Goal: Information Seeking & Learning: Check status

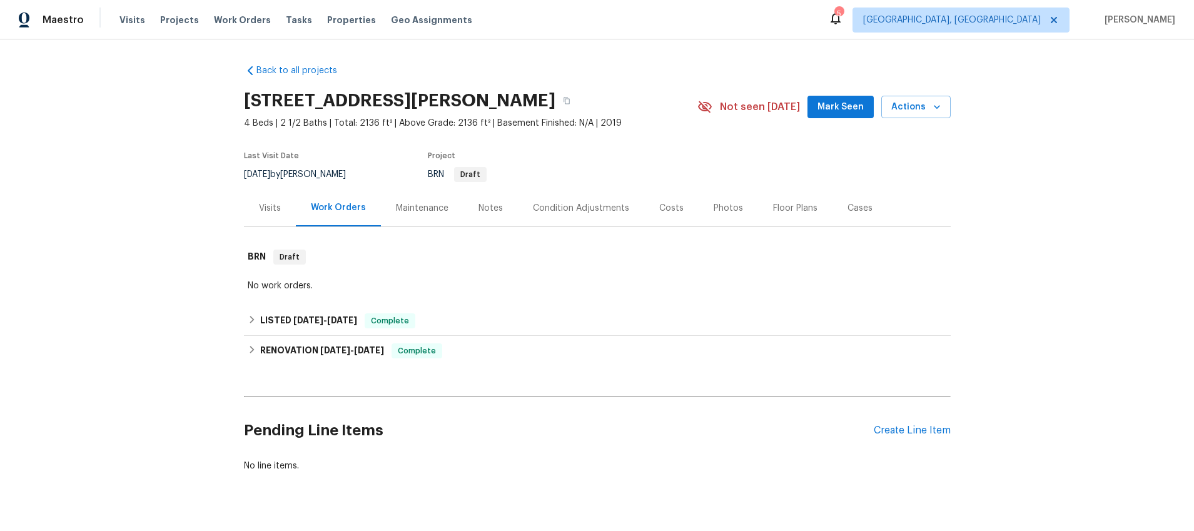
click at [278, 209] on div "Visits" at bounding box center [270, 208] width 22 height 13
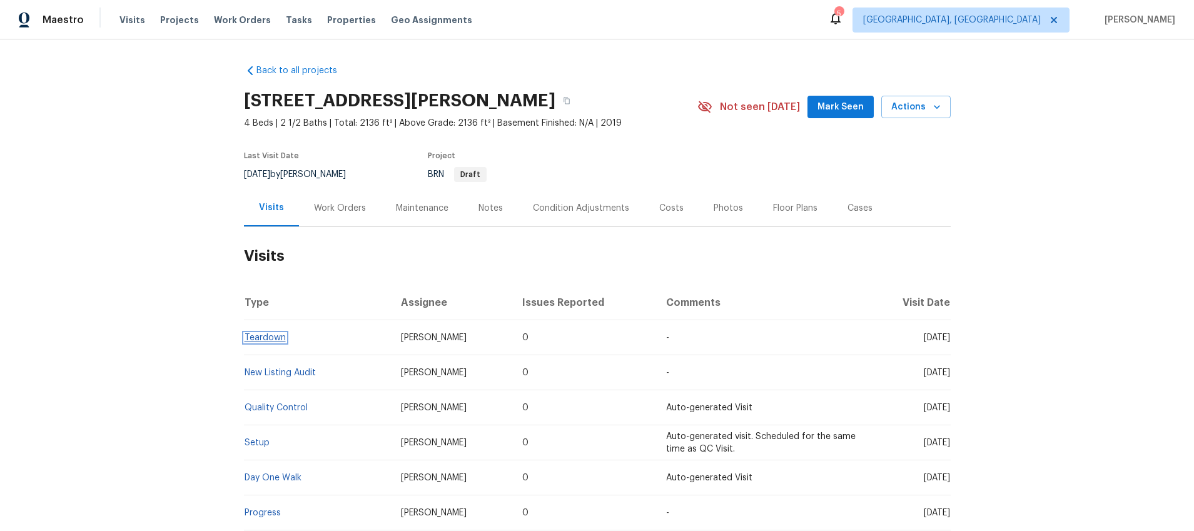
click at [260, 338] on link "Teardown" at bounding box center [265, 337] width 41 height 9
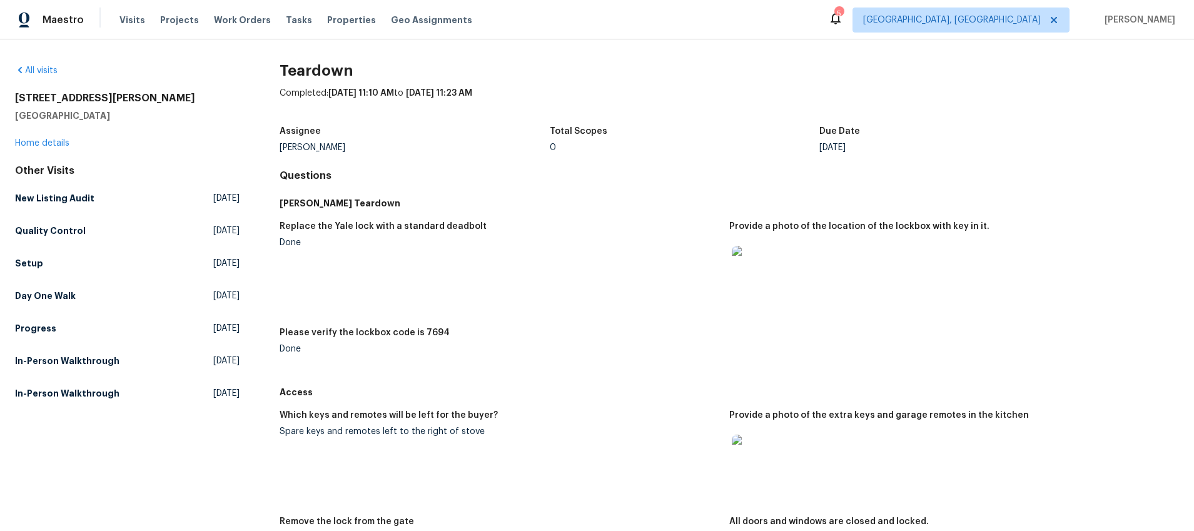
click at [749, 449] on img at bounding box center [752, 455] width 40 height 40
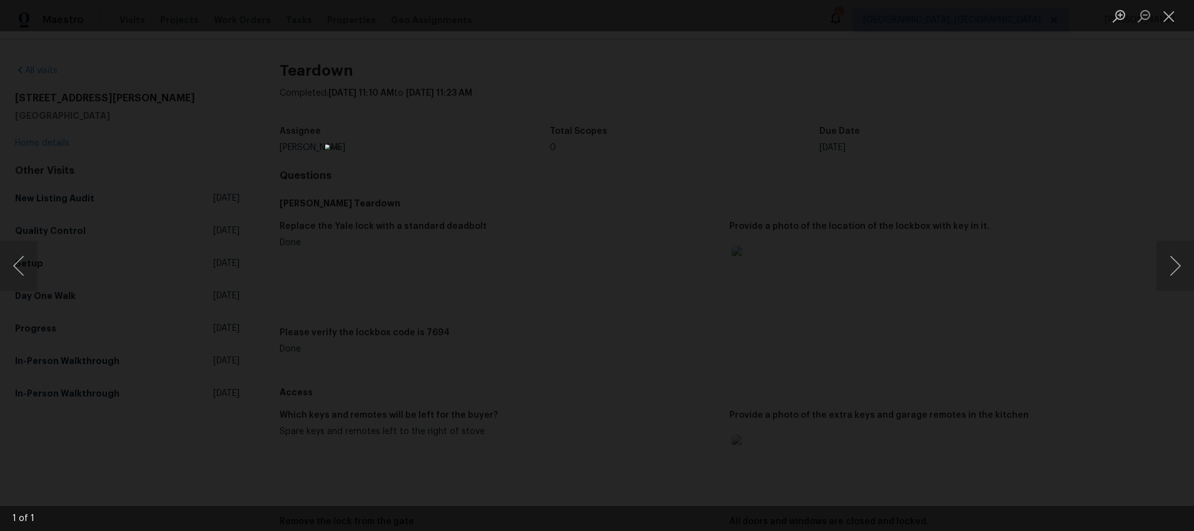
click at [871, 283] on div "Lightbox" at bounding box center [597, 265] width 1194 height 531
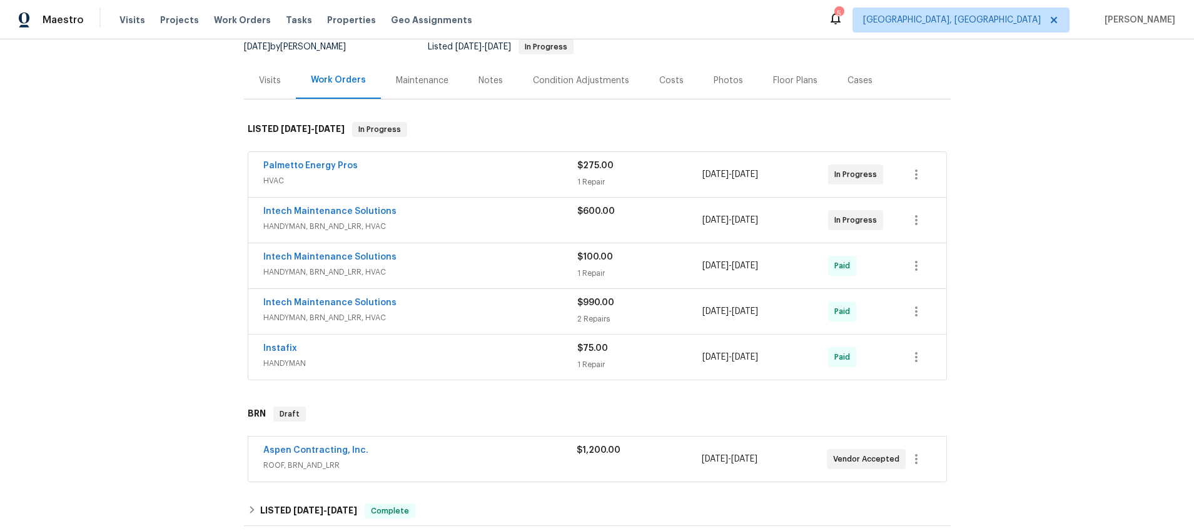
scroll to position [124, 0]
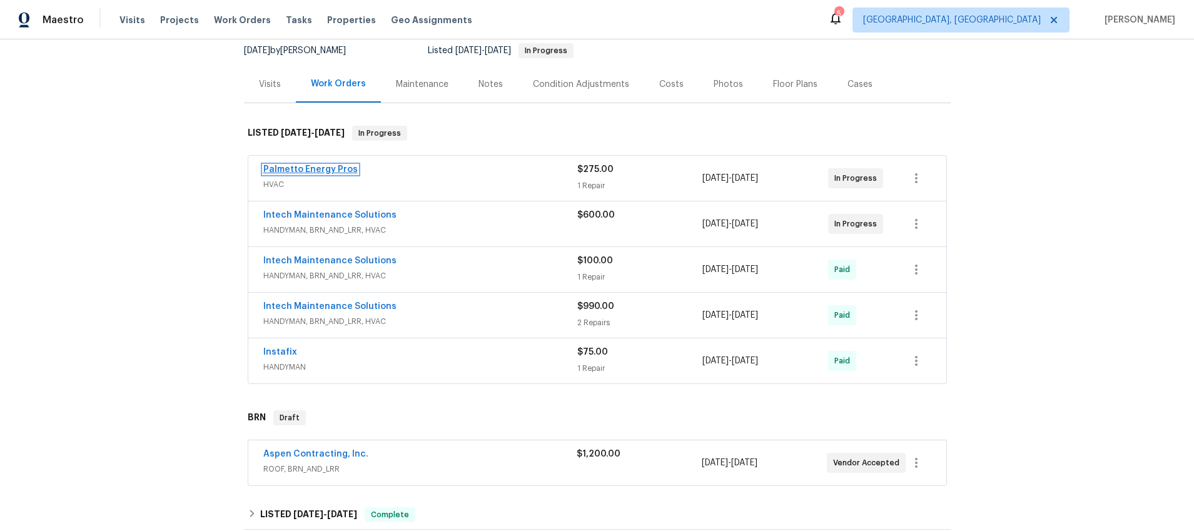
click at [330, 171] on link "Palmetto Energy Pros" at bounding box center [310, 169] width 94 height 9
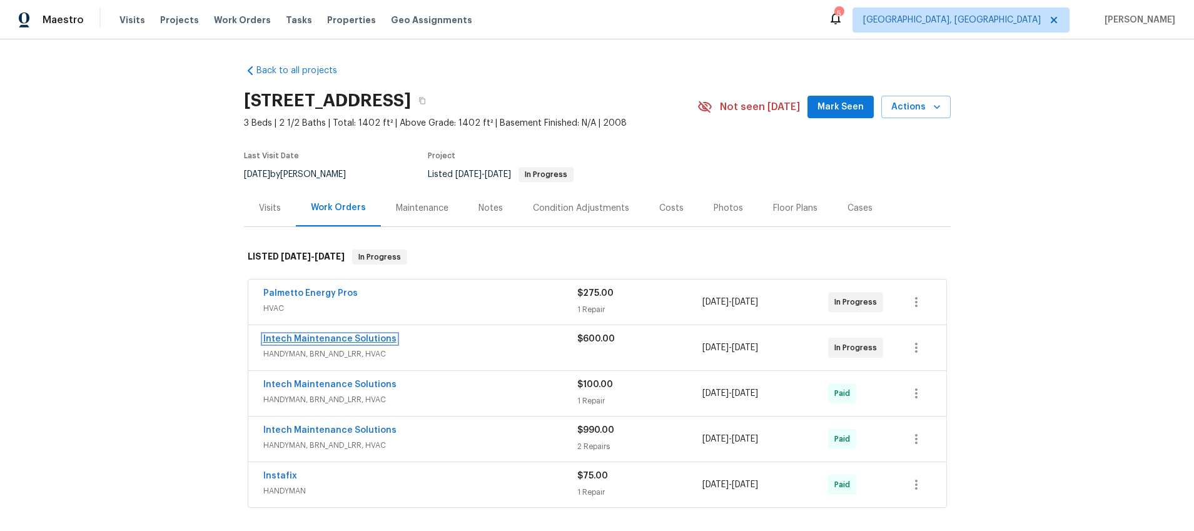
click at [319, 339] on link "Intech Maintenance Solutions" at bounding box center [329, 339] width 133 height 9
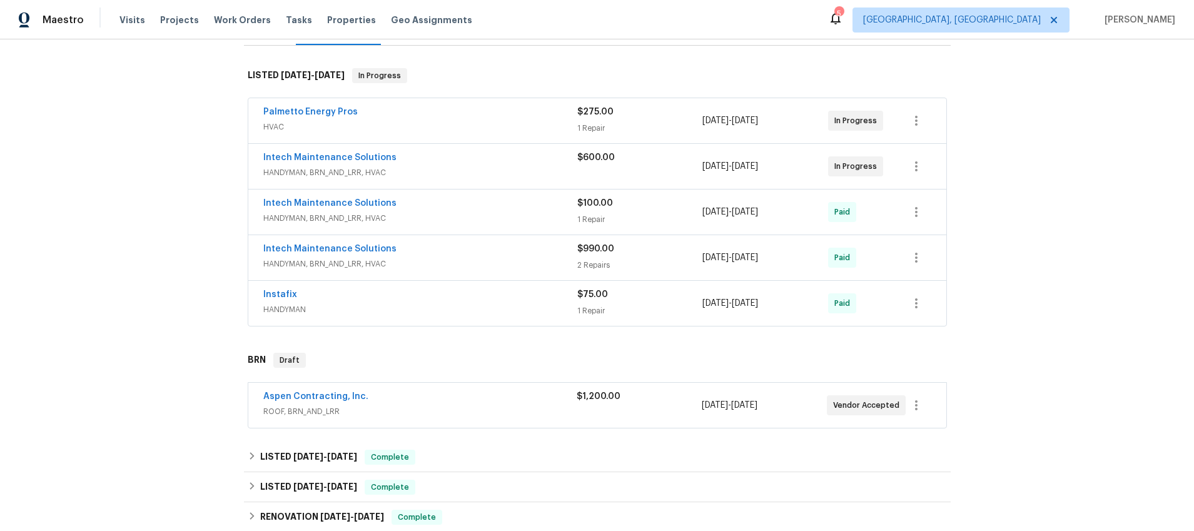
scroll to position [210, 0]
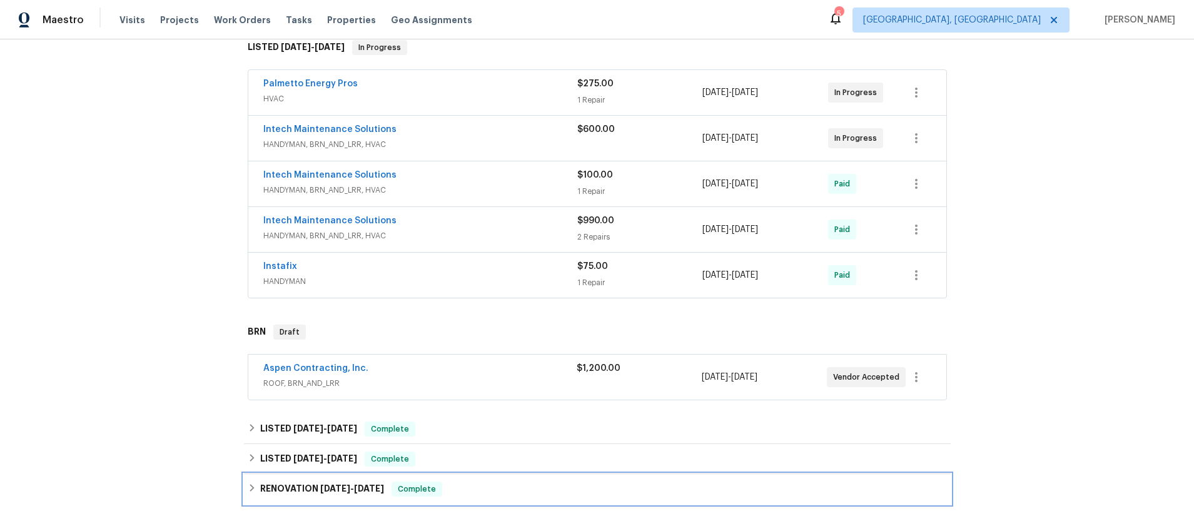
click at [258, 490] on div "RENOVATION 4/14/25 - 4/22/25 Complete" at bounding box center [597, 489] width 699 height 15
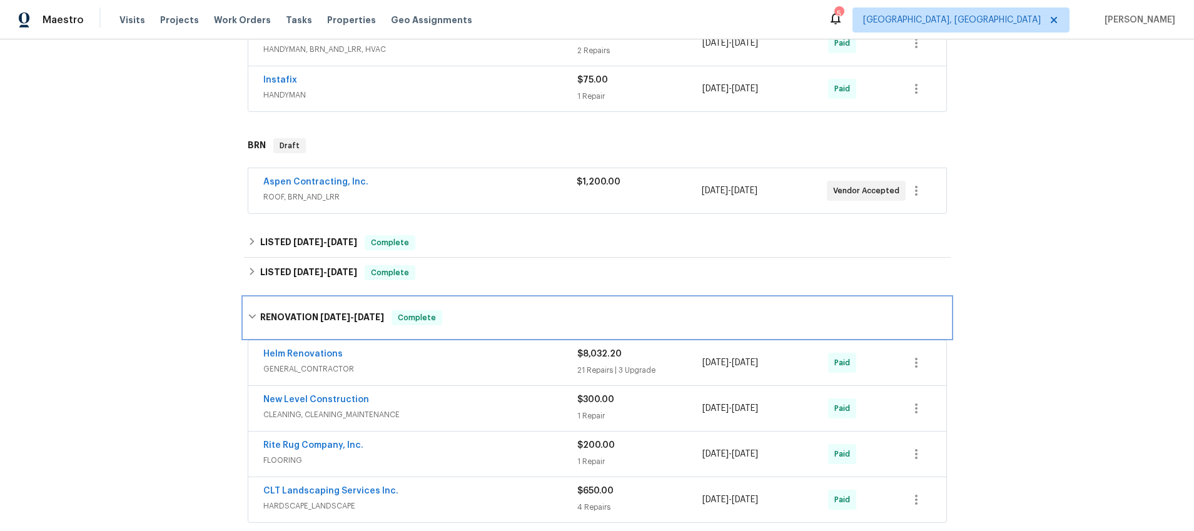
scroll to position [419, 0]
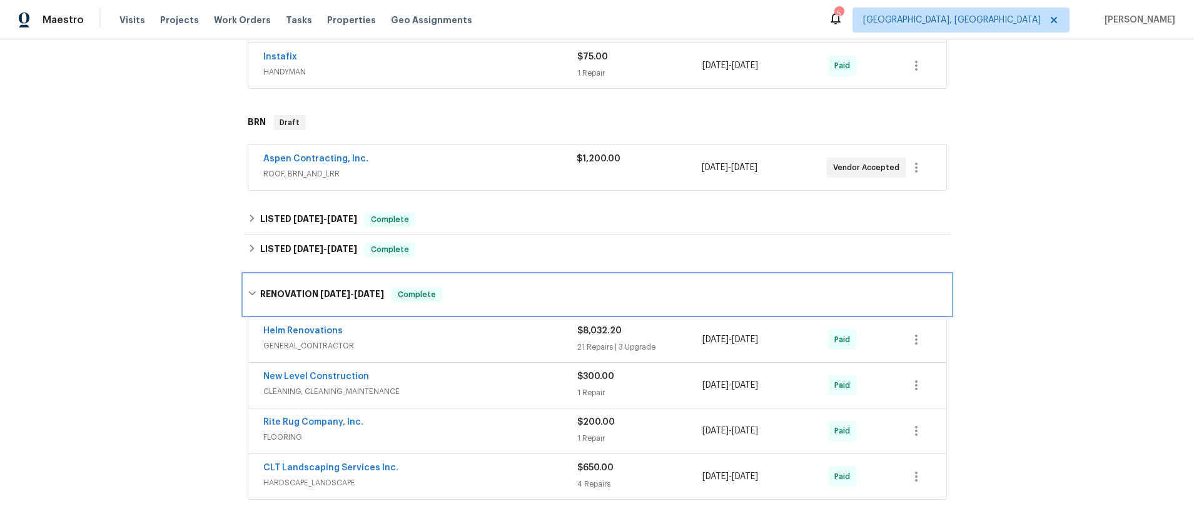
click at [252, 289] on icon at bounding box center [252, 293] width 9 height 9
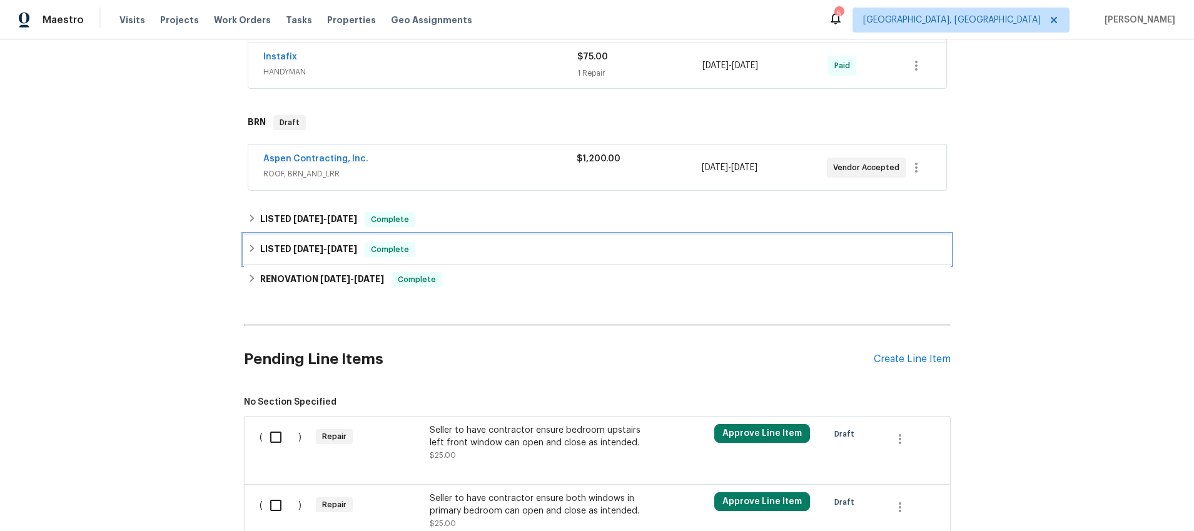
click at [249, 248] on icon at bounding box center [252, 248] width 9 height 9
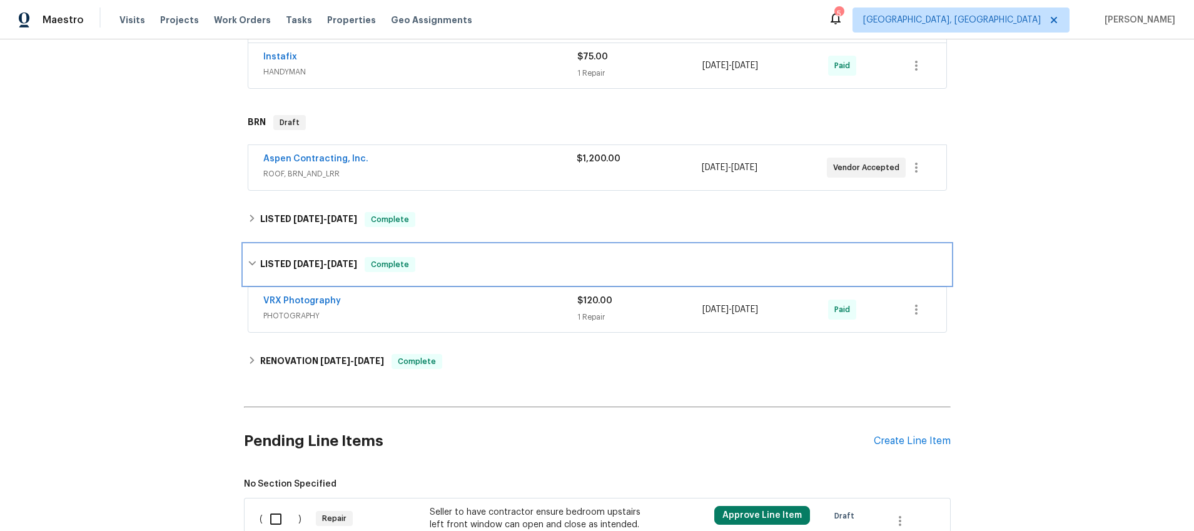
click at [250, 251] on div "LISTED 4/30/25 - 5/1/25 Complete" at bounding box center [597, 265] width 707 height 40
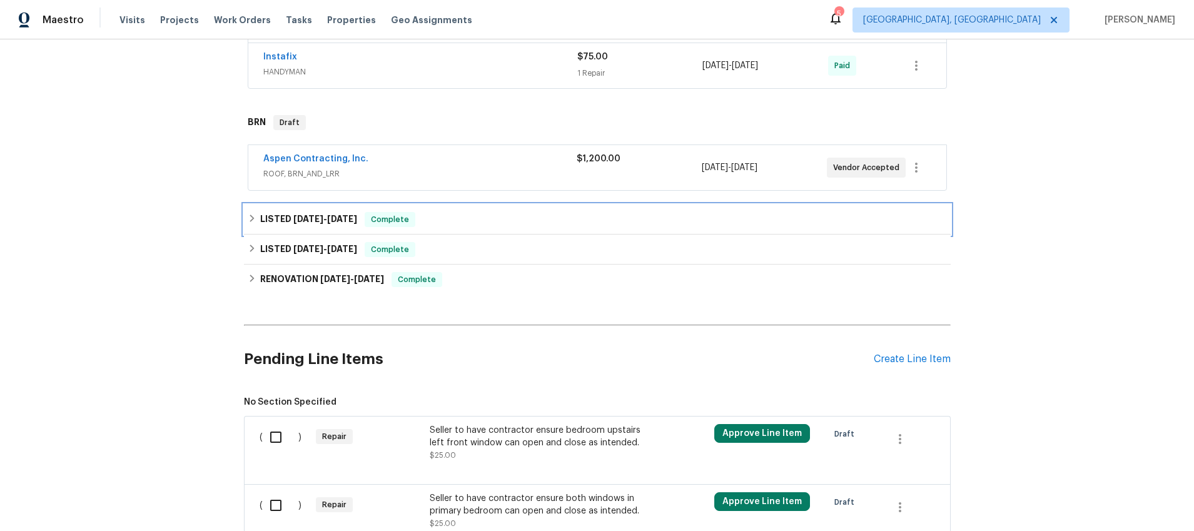
click at [252, 219] on icon at bounding box center [252, 219] width 4 height 8
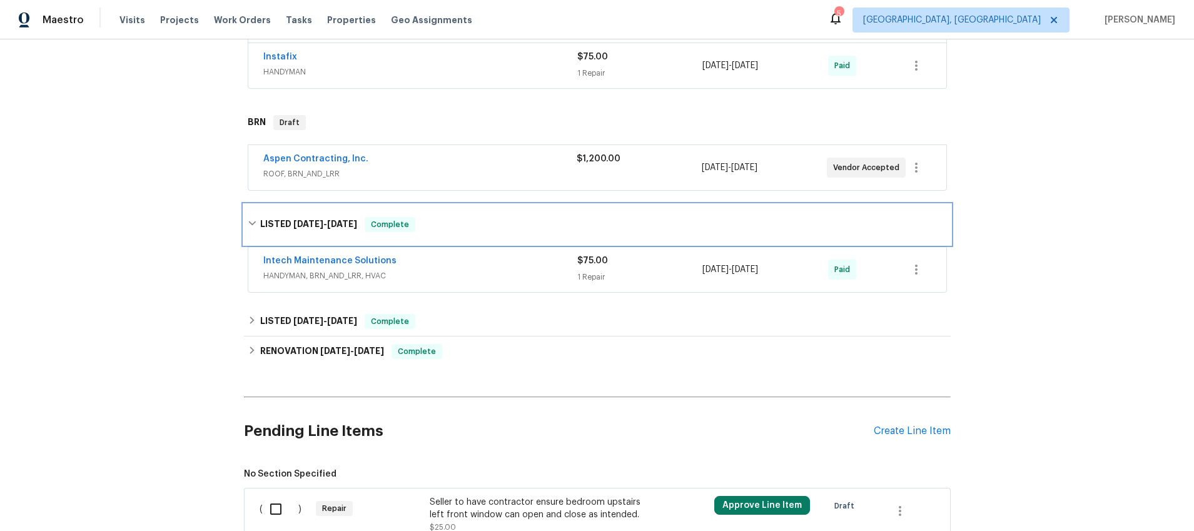
click at [252, 219] on icon at bounding box center [252, 223] width 9 height 9
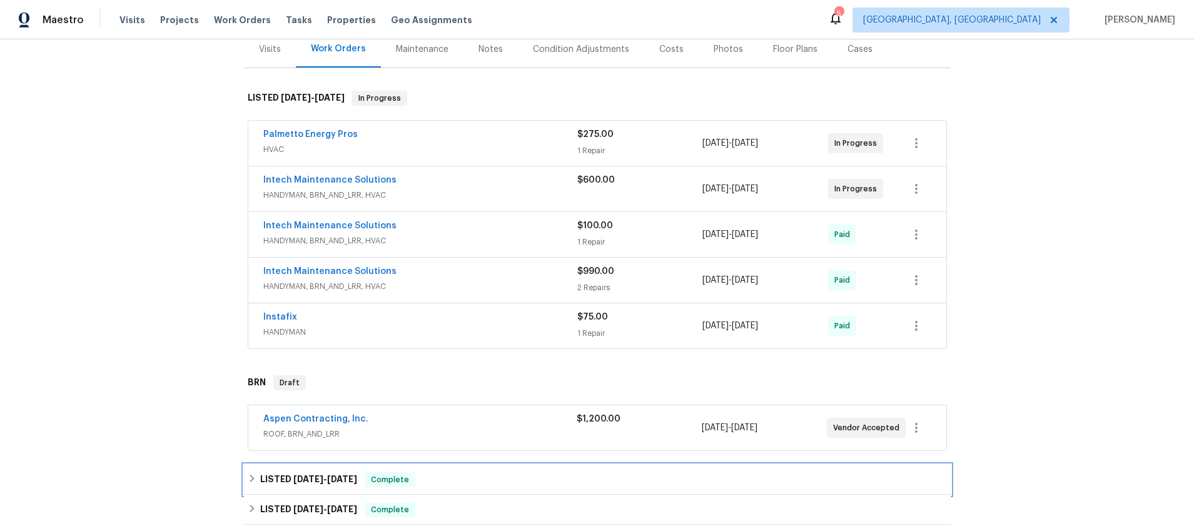
scroll to position [51, 0]
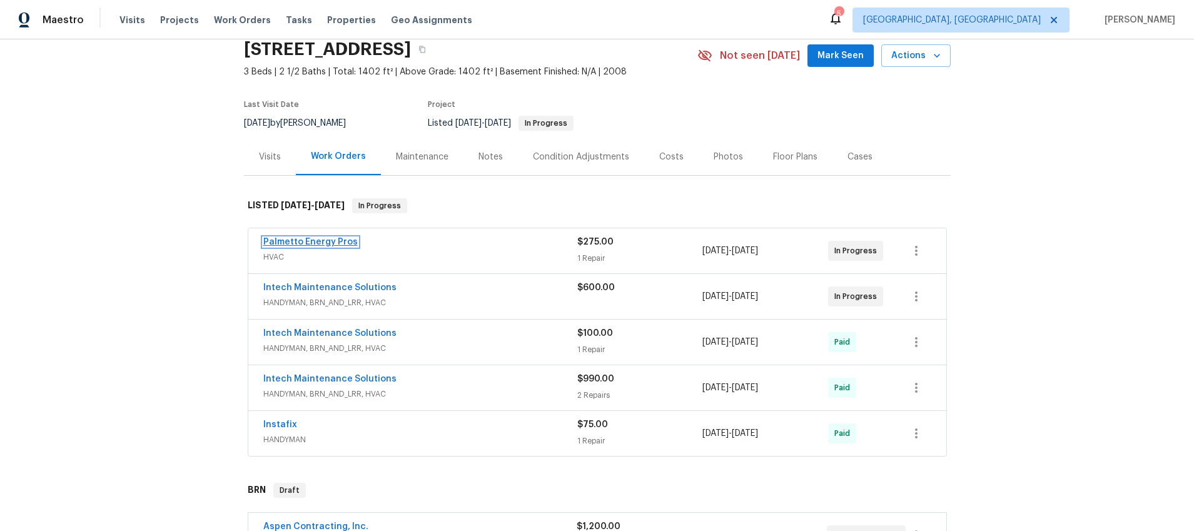
click at [296, 240] on link "Palmetto Energy Pros" at bounding box center [310, 242] width 94 height 9
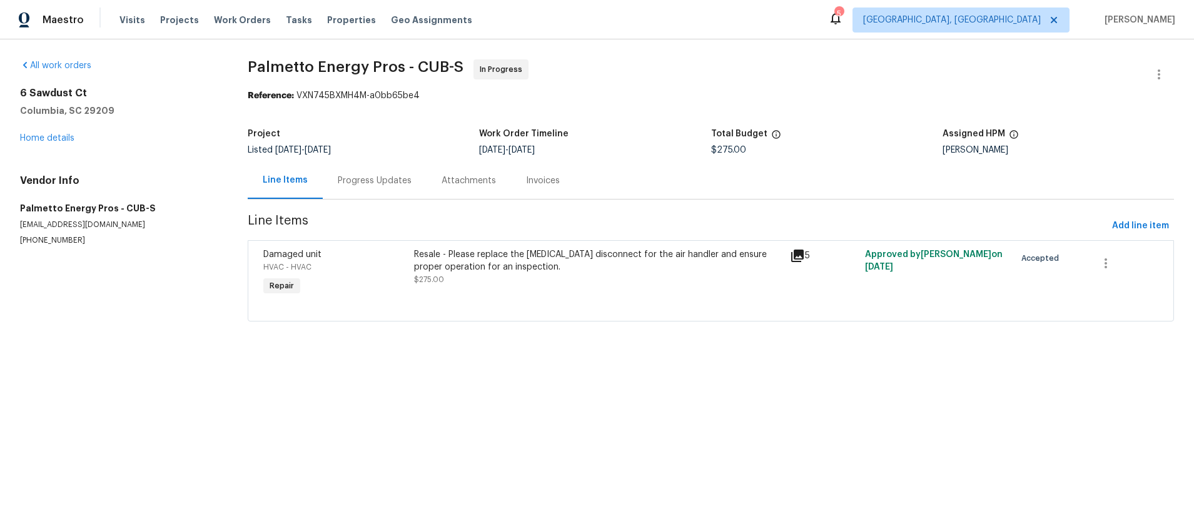
click at [399, 180] on div "Progress Updates" at bounding box center [375, 181] width 74 height 13
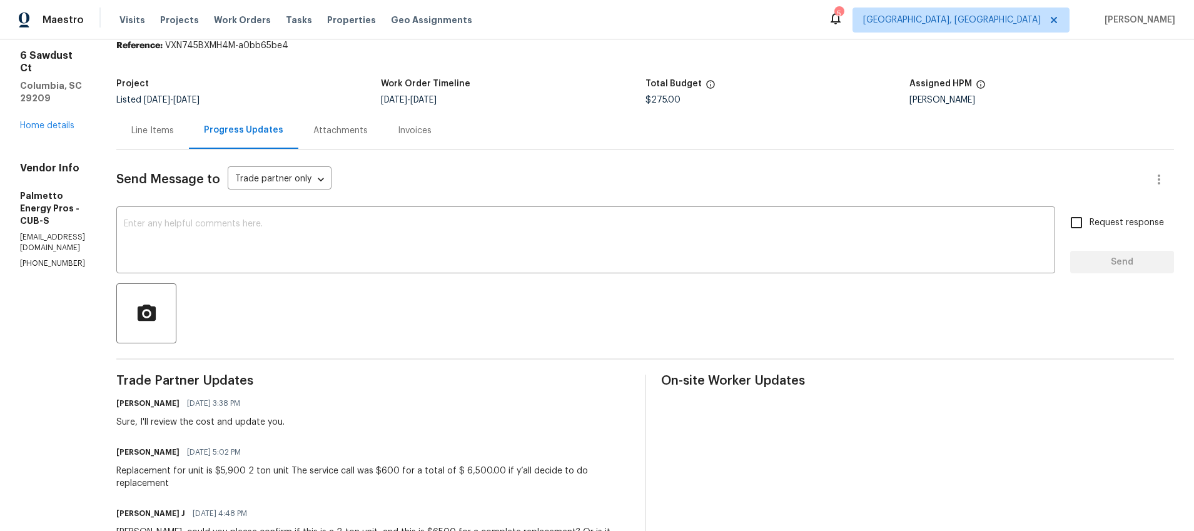
scroll to position [67, 0]
